Goal: Task Accomplishment & Management: Complete application form

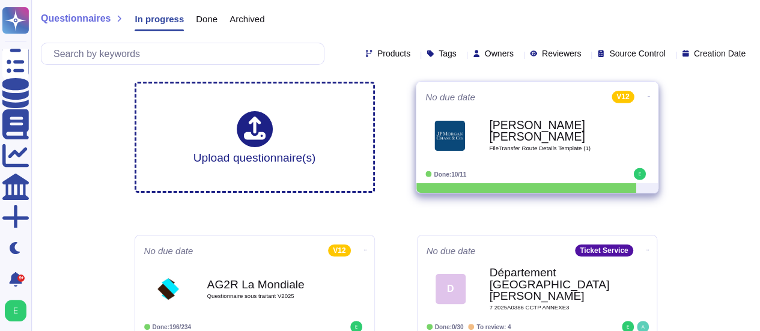
click at [572, 150] on div "[PERSON_NAME] [PERSON_NAME] FileTransfer Route Details Template (1)" at bounding box center [549, 135] width 121 height 49
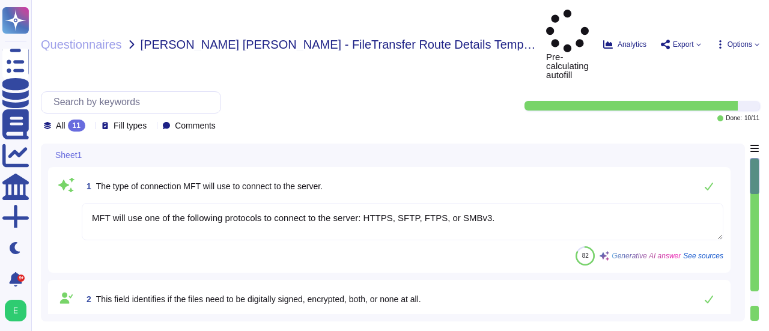
type textarea "MFT will use one of the following protocols to connect to the server: HTTPS, SF…"
type textarea "Yes"
type textarea "Done through remote secure connection to access BT's management."
type textarea "The file will be only available for 1 month."
type textarea "Attention: The file name, file location, and file structure (e.g, tabs, rows, c…"
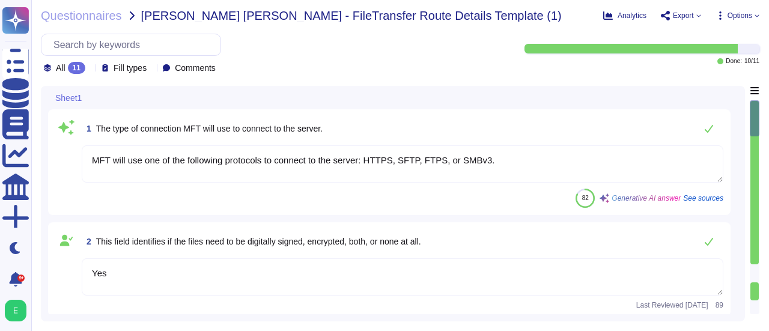
click at [739, 192] on div "Sheet1 1 The type of connection MFT will use to connect to the server. MFT will…" at bounding box center [393, 203] width 704 height 235
click at [732, 199] on div "1 The type of connection MFT will use to connect to the server. MFT will use on…" at bounding box center [392, 162] width 689 height 106
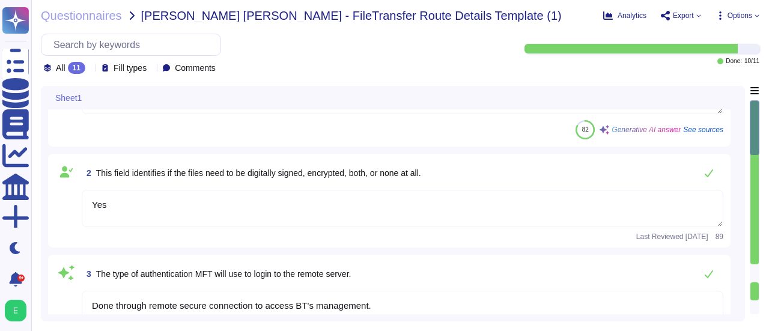
type textarea "Done through remote secure connection to access BT's management."
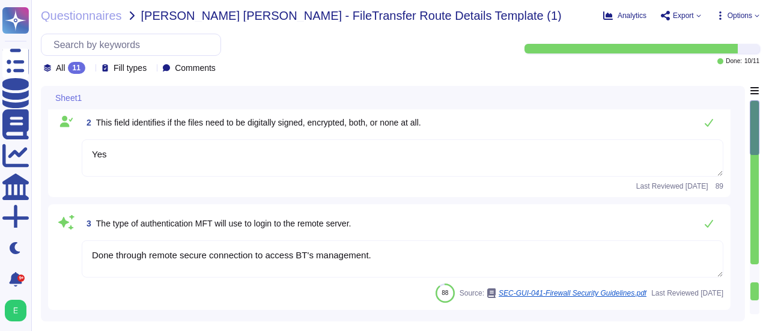
scroll to position [120, 0]
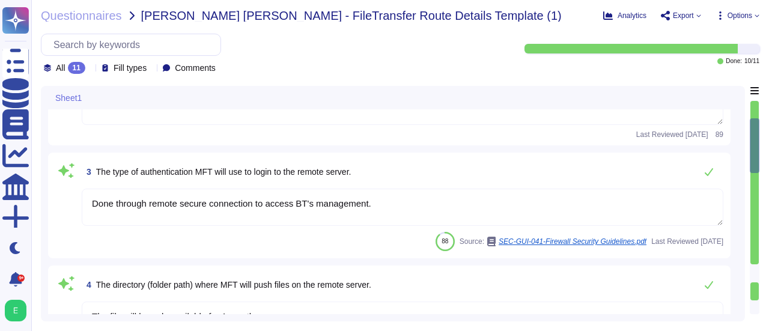
type textarea "Internally exposed must be understood here as having IP addresses on the intern…"
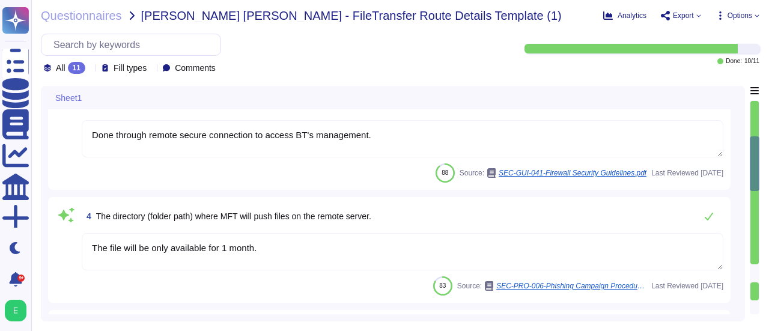
scroll to position [240, 0]
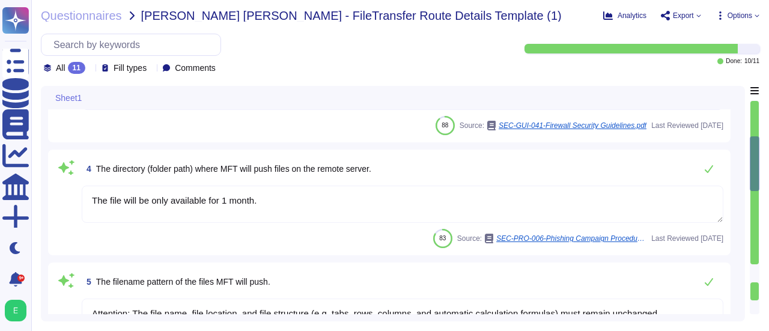
type textarea "The authorized protocols and ports for network configuration include the use of…"
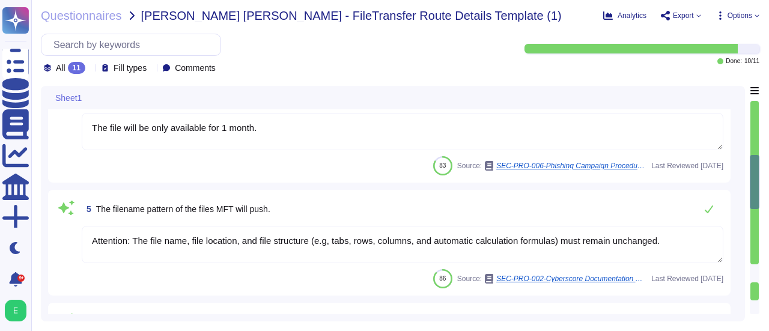
scroll to position [360, 0]
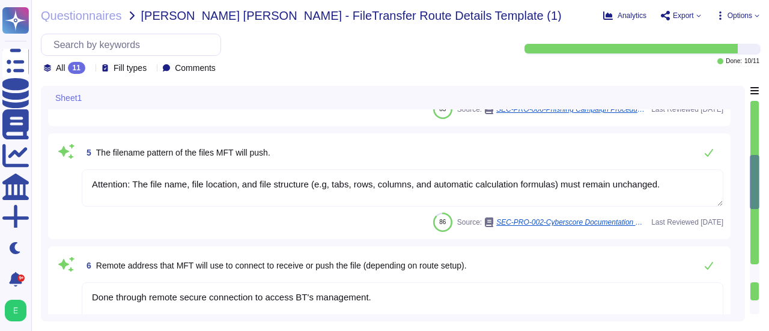
type textarea "Yes"
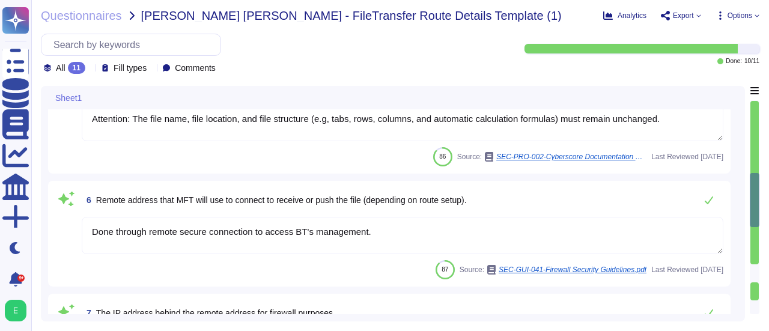
scroll to position [480, 0]
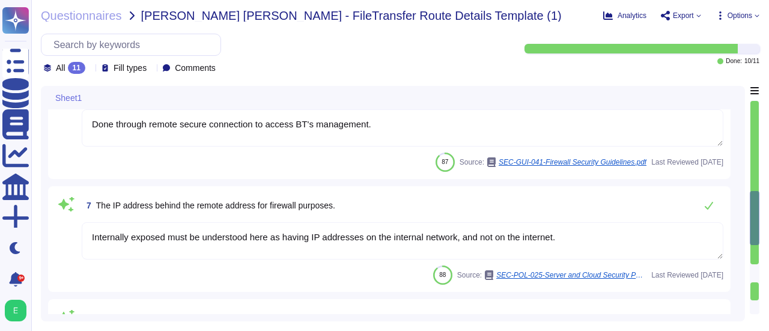
type textarea "File shares MUST use one of the following protocols: HTTPS, SFTP, FTPS, SMBv3"
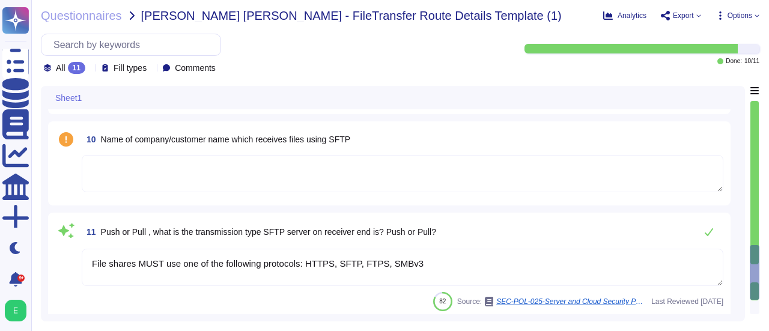
scroll to position [939, 0]
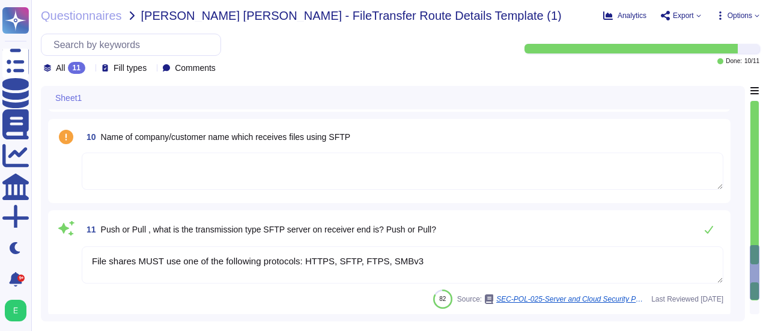
click at [735, 267] on div "11 Push or Pull , what is the transmission type SFTP server on receiver end is?…" at bounding box center [392, 263] width 689 height 106
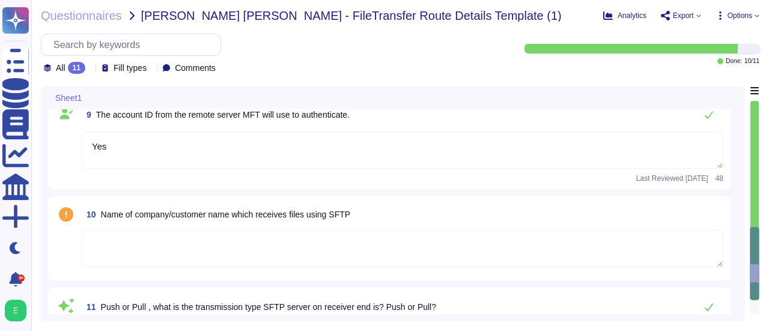
scroll to position [867, 0]
type textarea "Done through remote secure connection to access BT's management."
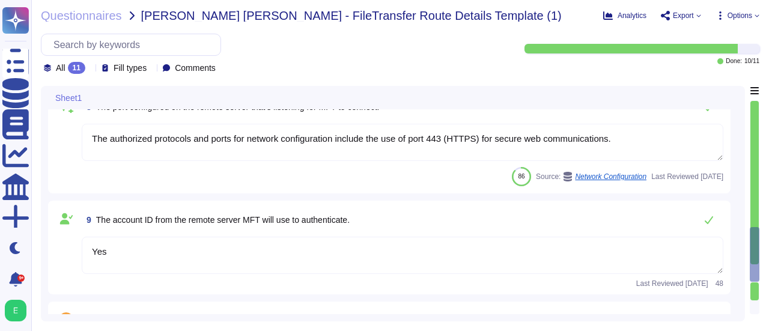
type textarea "Attention: The file name, file location, and file structure (e.g, tabs, rows, c…"
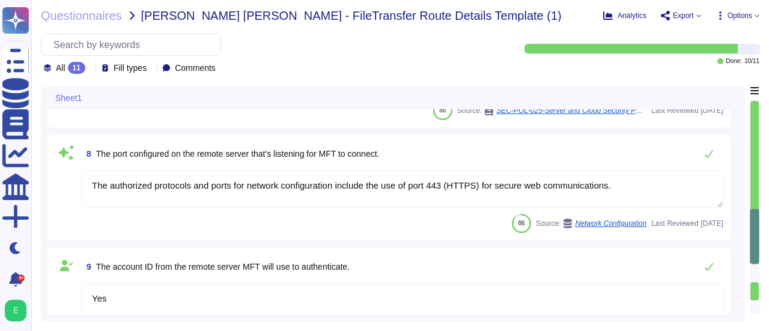
scroll to position [723, 0]
click at [736, 284] on div "9 The account ID from the remote server MFT will use to authenticate. Yes Last …" at bounding box center [392, 296] width 689 height 94
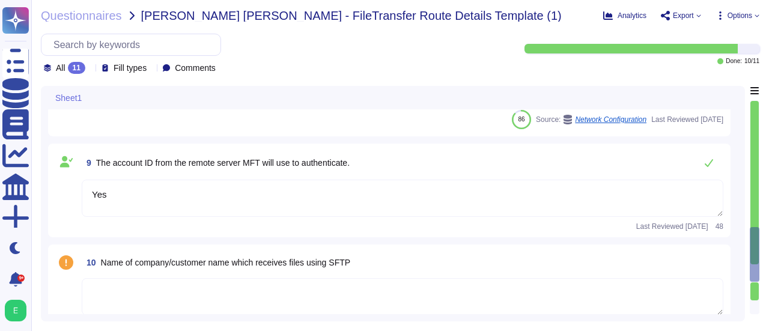
scroll to position [819, 0]
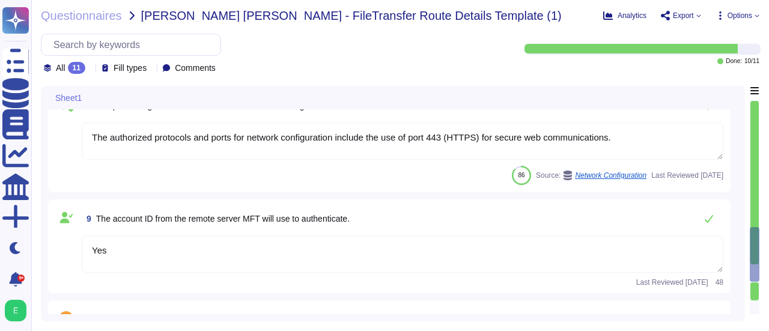
type textarea "Attention: The file name, file location, and file structure (e.g, tabs, rows, c…"
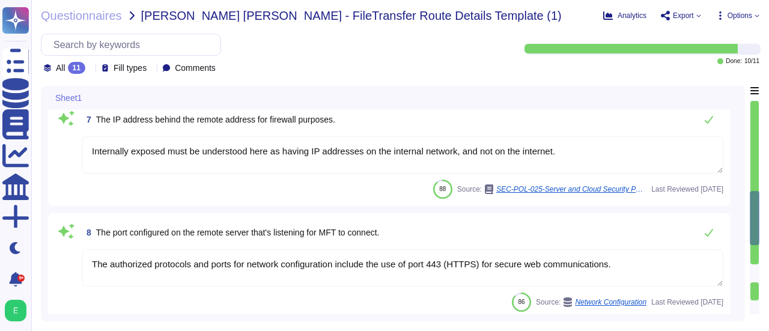
type textarea "The file will be only available for 1 month."
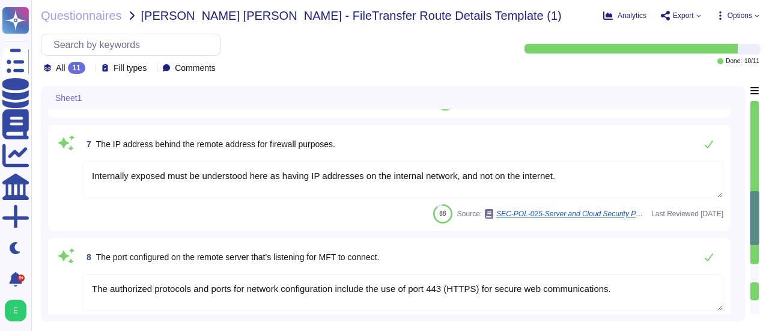
scroll to position [627, 0]
